Goal: Information Seeking & Learning: Understand process/instructions

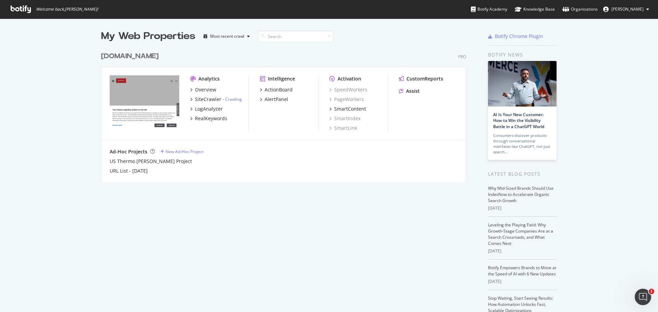
click at [141, 222] on div "My Web Properties Most recent crawl thermofisher.com Pro Analytics Overview Sit…" at bounding box center [290, 187] width 379 height 317
click at [406, 92] on div "Assist" at bounding box center [413, 91] width 14 height 7
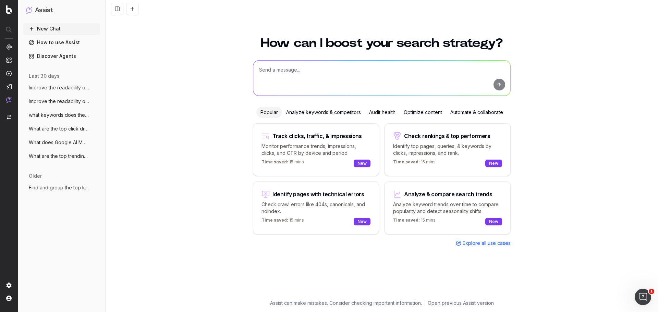
click at [574, 281] on div "How can I boost your search strategy? Popular Analyze keywords & competitors Au…" at bounding box center [382, 170] width 552 height 283
click at [115, 8] on button at bounding box center [117, 9] width 12 height 12
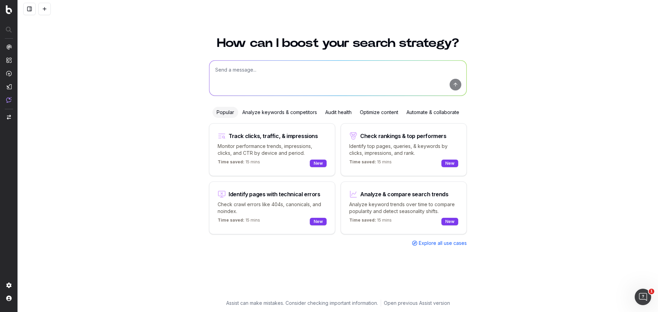
click at [30, 10] on button at bounding box center [29, 9] width 12 height 12
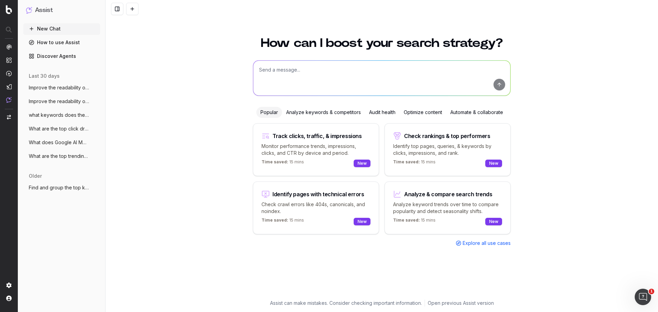
click at [52, 54] on link "Discover Agents" at bounding box center [61, 56] width 77 height 11
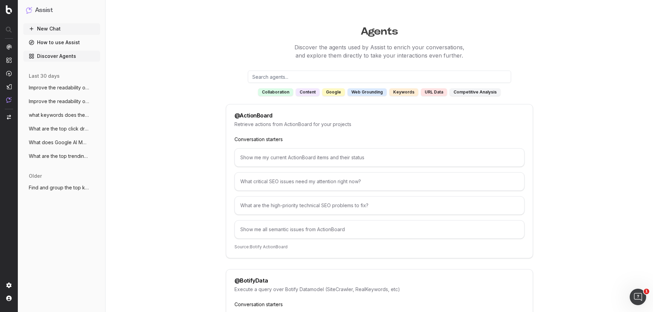
click at [58, 41] on link "How to use Assist" at bounding box center [61, 42] width 77 height 11
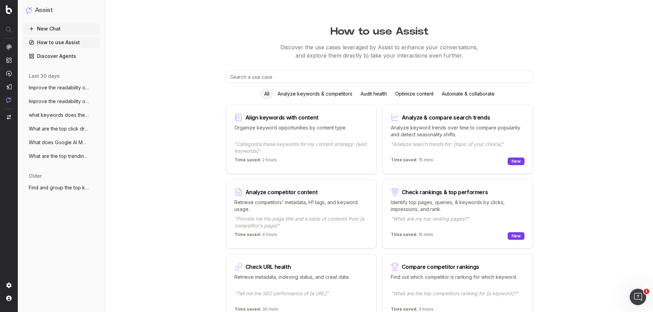
click at [58, 28] on button "New Chat" at bounding box center [61, 28] width 77 height 11
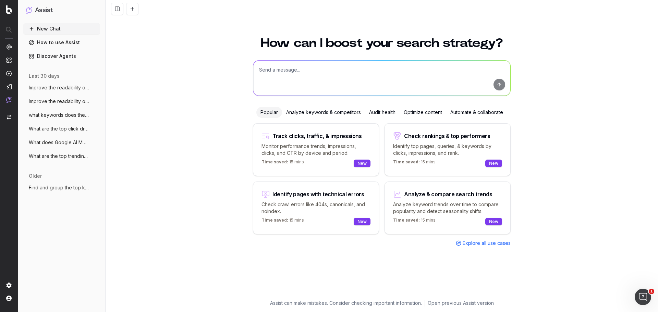
click at [38, 9] on h1 "Assist" at bounding box center [44, 10] width 18 height 10
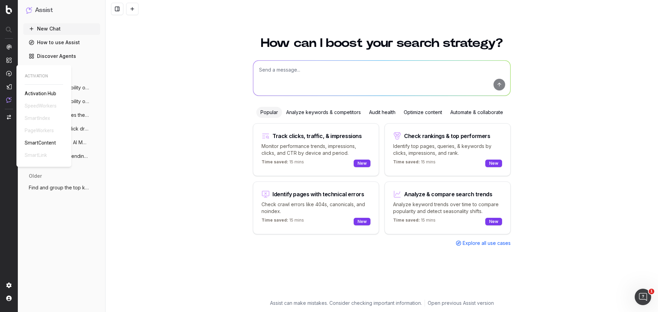
click at [35, 141] on span "SmartContent" at bounding box center [40, 142] width 31 height 5
